Goal: Check status: Check status

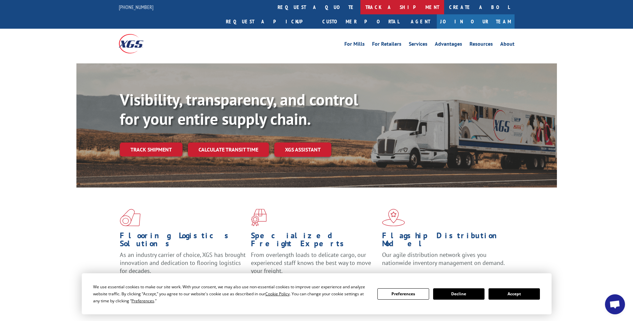
click at [360, 9] on link "track a shipment" at bounding box center [402, 7] width 84 height 14
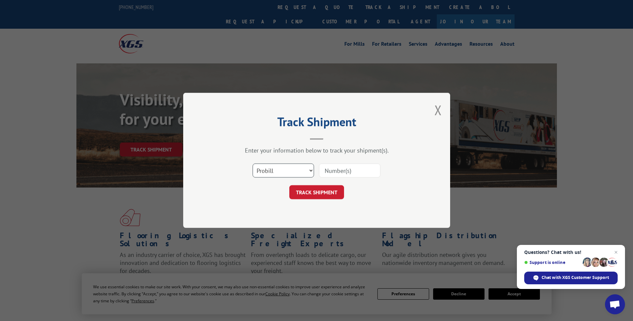
click at [310, 172] on select "Select category... Probill BOL PO" at bounding box center [283, 171] width 61 height 14
select select "bol"
click at [253, 164] on select "Select category... Probill BOL PO" at bounding box center [283, 171] width 61 height 14
click at [343, 171] on input at bounding box center [349, 171] width 61 height 14
type input "134832302"
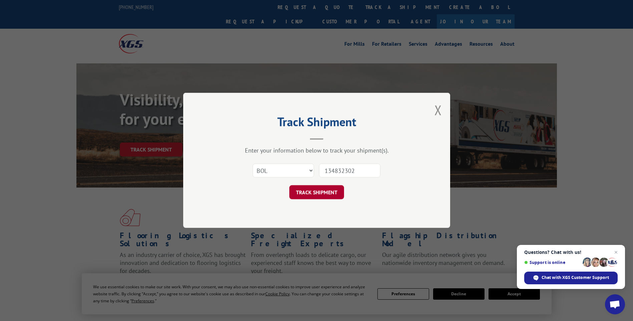
click at [329, 191] on button "TRACK SHIPMENT" at bounding box center [316, 193] width 55 height 14
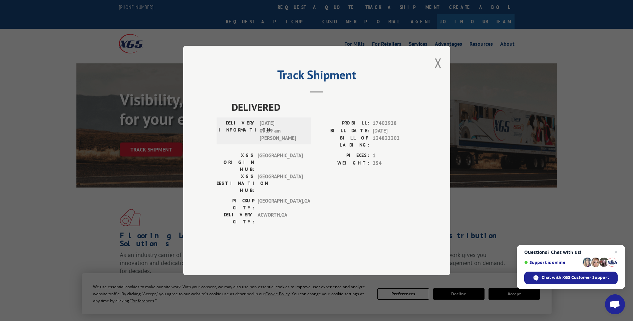
click at [313, 176] on div "XGS ORIGIN HUB: TUNNEL HILL XGS DESTINATION HUB: [GEOGRAPHIC_DATA] PIECES: 1 WE…" at bounding box center [317, 174] width 200 height 45
click at [314, 200] on div "[GEOGRAPHIC_DATA]: [GEOGRAPHIC_DATA] , [GEOGRAPHIC_DATA]: [GEOGRAPHIC_DATA] , […" at bounding box center [317, 212] width 200 height 31
click at [439, 72] on button "Close modal" at bounding box center [437, 63] width 7 height 18
